Goal: Navigation & Orientation: Find specific page/section

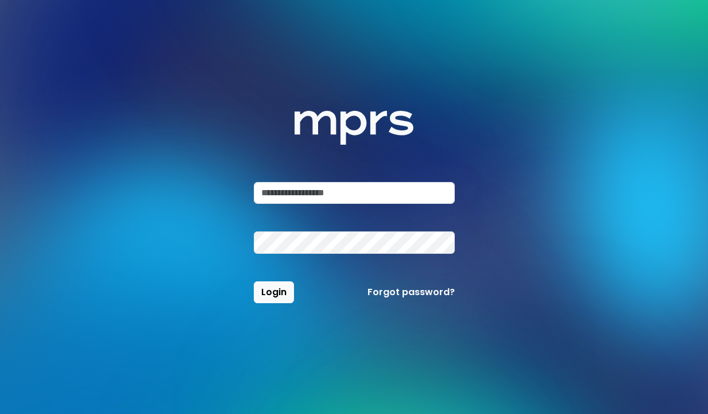
type input "**********"
click at [273, 292] on button "Login" at bounding box center [274, 292] width 40 height 22
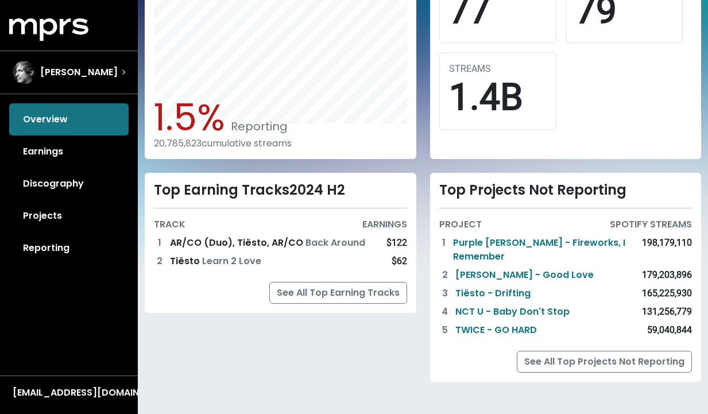
scroll to position [388, 0]
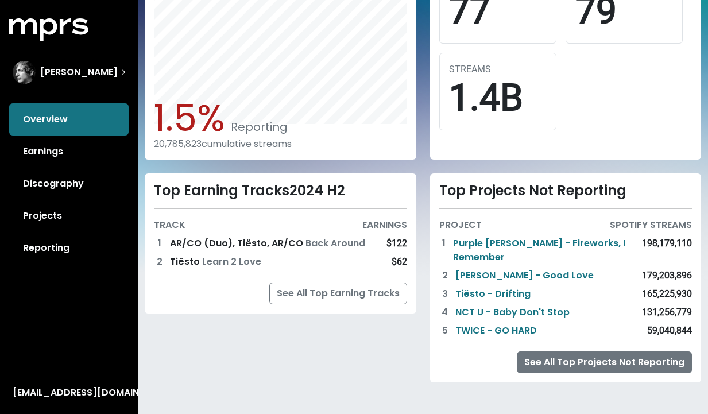
click at [569, 360] on link "See All Top Projects Not Reporting" at bounding box center [603, 362] width 175 height 22
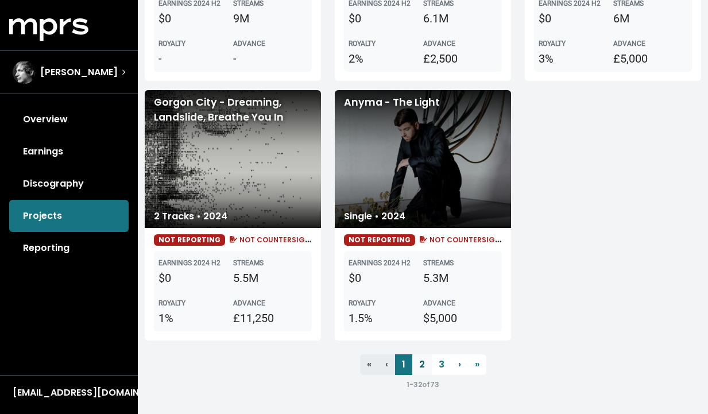
click at [418, 359] on link "2" at bounding box center [422, 364] width 20 height 21
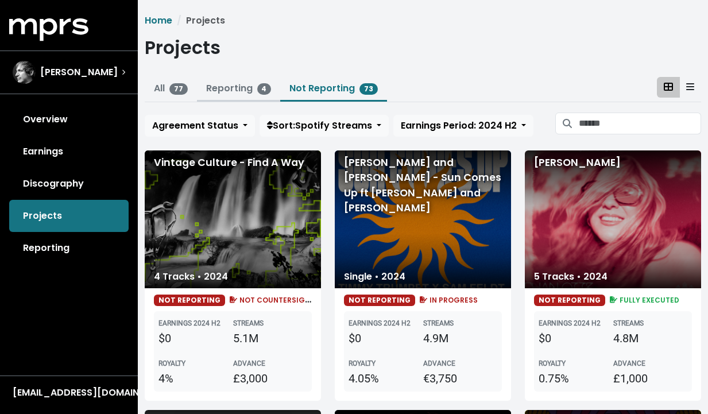
click at [237, 87] on link "Reporting 4" at bounding box center [238, 87] width 65 height 13
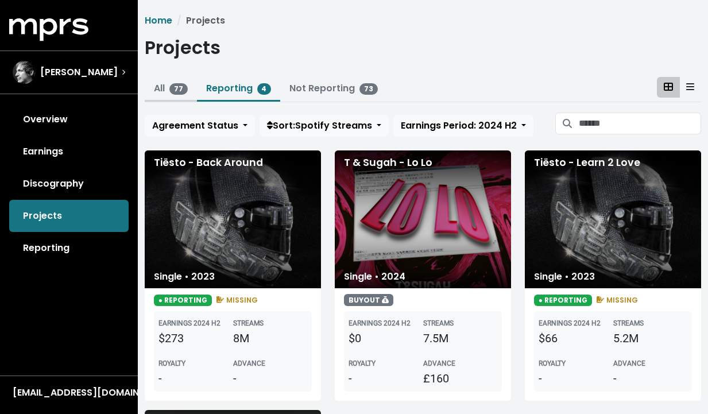
click at [164, 91] on link "All 77" at bounding box center [171, 87] width 34 height 13
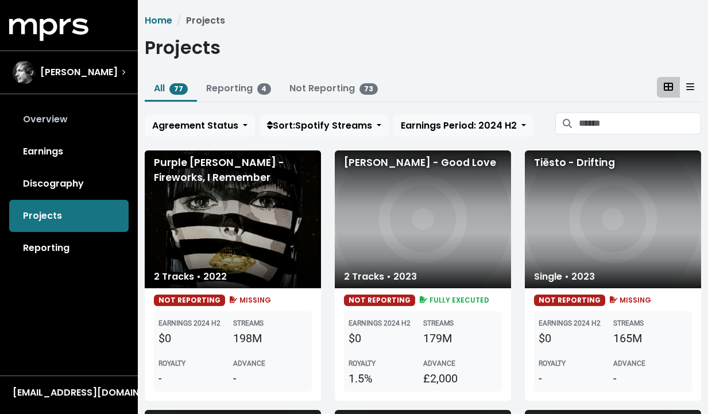
click at [59, 125] on link "Overview" at bounding box center [68, 119] width 119 height 32
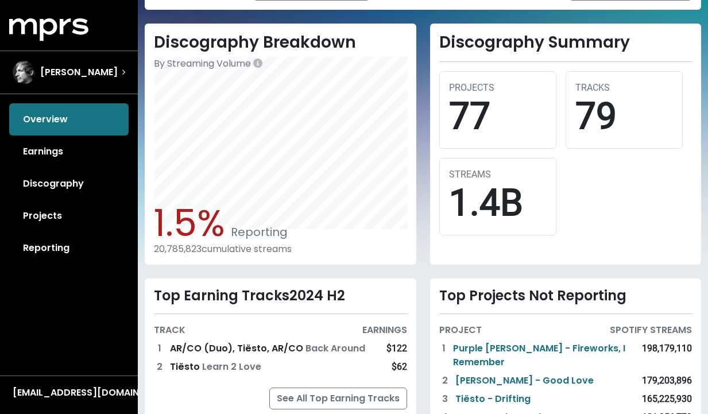
scroll to position [250, 0]
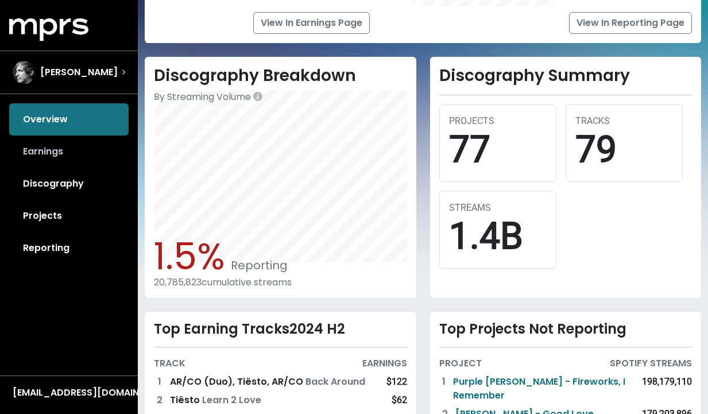
click at [50, 152] on link "Earnings" at bounding box center [68, 151] width 119 height 32
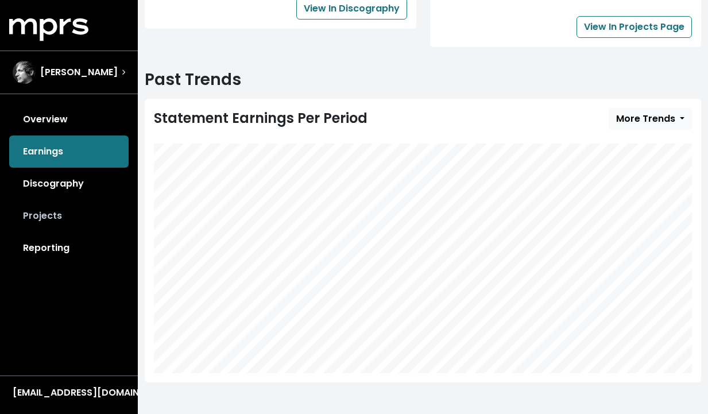
scroll to position [415, 0]
click at [75, 177] on link "Discography" at bounding box center [68, 184] width 119 height 32
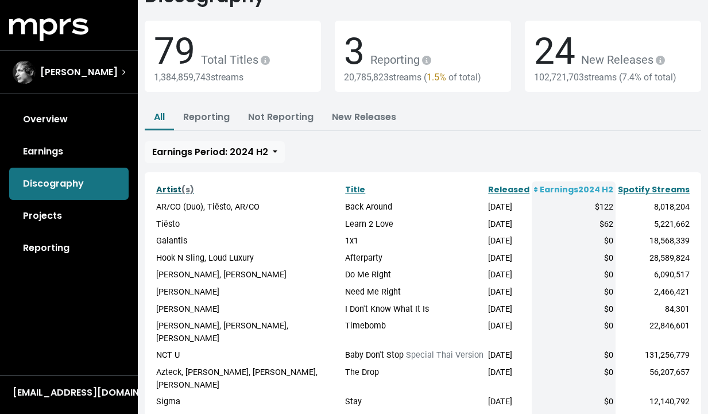
scroll to position [187, 0]
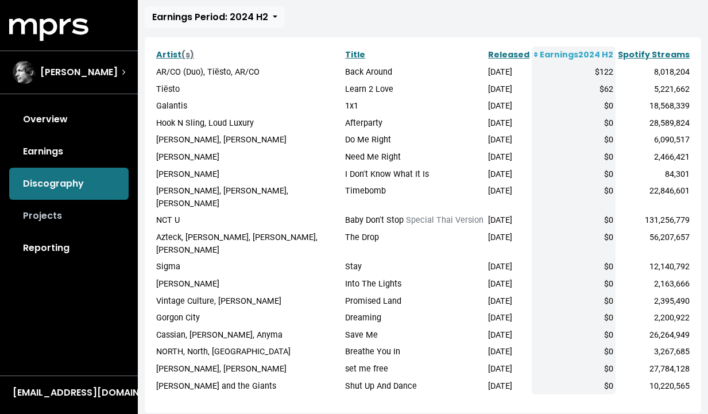
click at [61, 215] on link "Projects" at bounding box center [68, 216] width 119 height 32
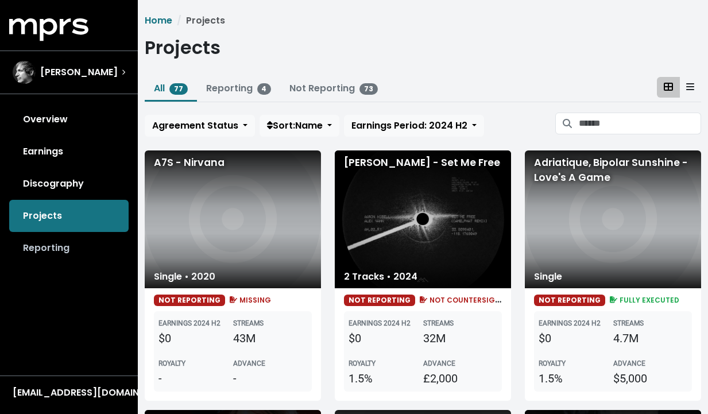
click at [78, 246] on link "Reporting" at bounding box center [68, 248] width 119 height 32
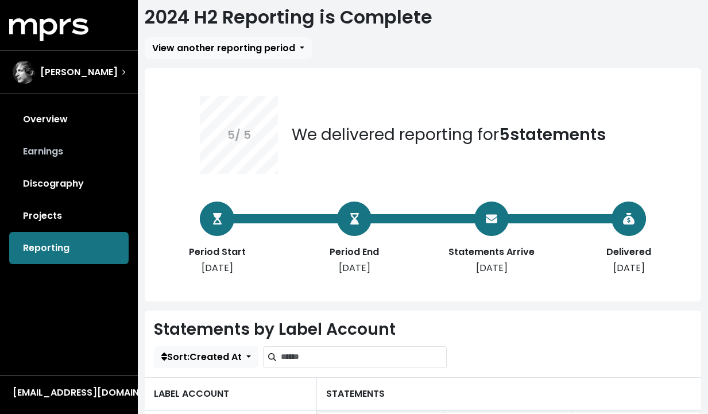
scroll to position [8, 0]
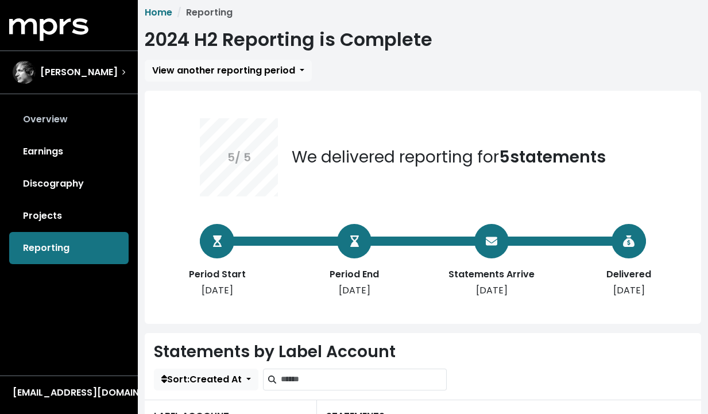
click at [72, 119] on link "Overview" at bounding box center [68, 119] width 119 height 32
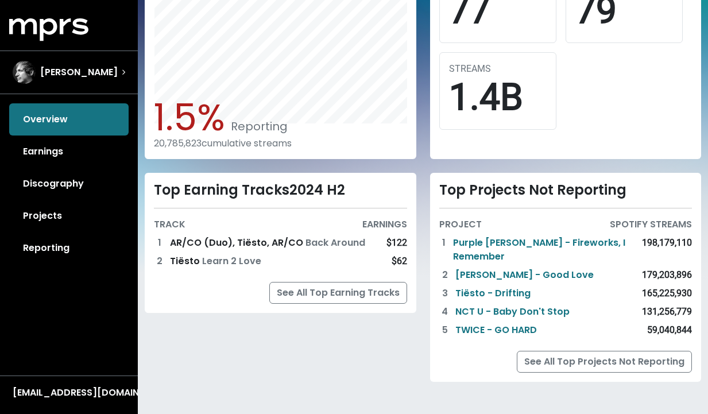
scroll to position [388, 0]
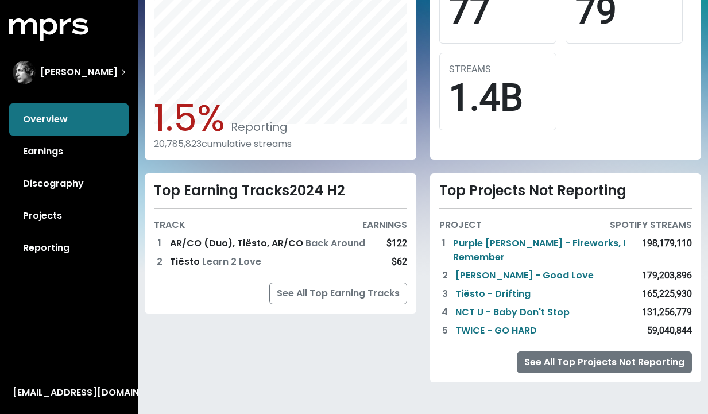
click at [543, 363] on link "See All Top Projects Not Reporting" at bounding box center [603, 362] width 175 height 22
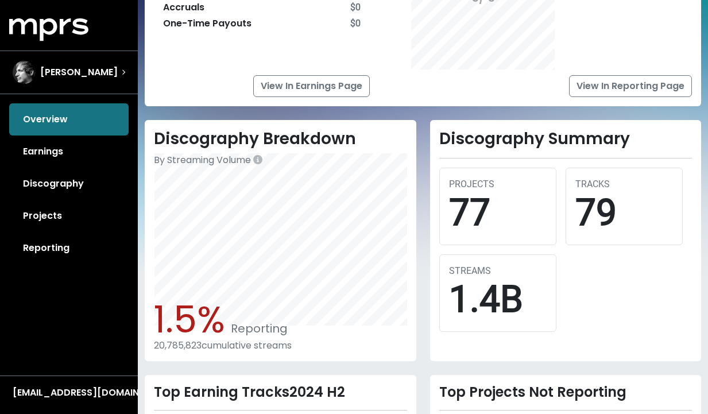
scroll to position [184, 0]
